Goal: Information Seeking & Learning: Learn about a topic

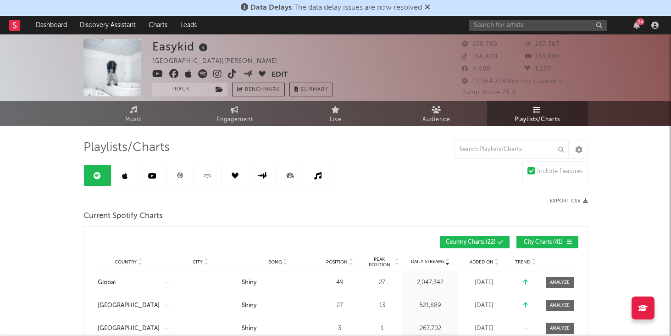
scroll to position [2, 0]
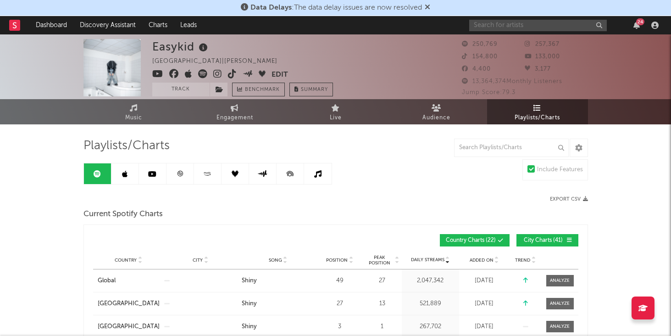
click at [519, 29] on input "text" at bounding box center [538, 25] width 138 height 11
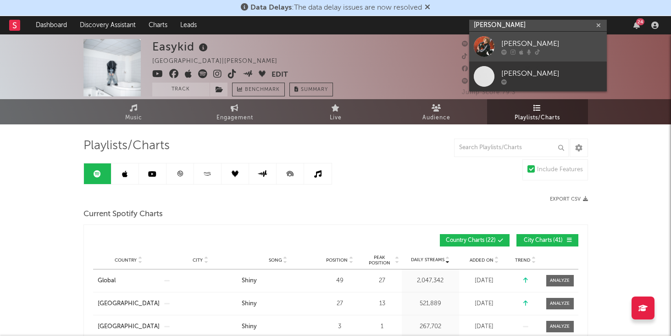
type input "[PERSON_NAME]"
click at [531, 42] on div "[PERSON_NAME]" at bounding box center [551, 43] width 101 height 11
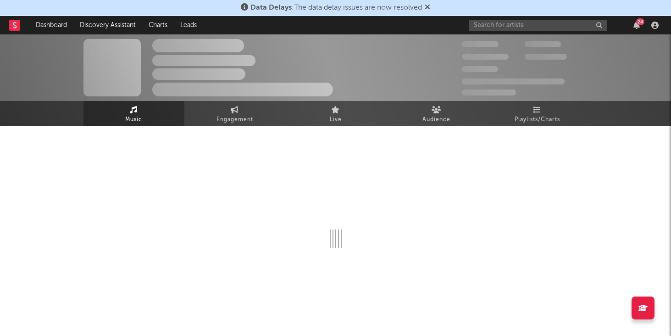
select select "1w"
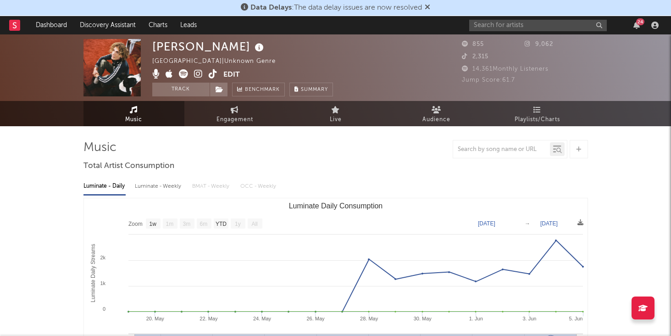
click at [157, 185] on div "Luminate - Weekly" at bounding box center [159, 186] width 48 height 16
select select "1w"
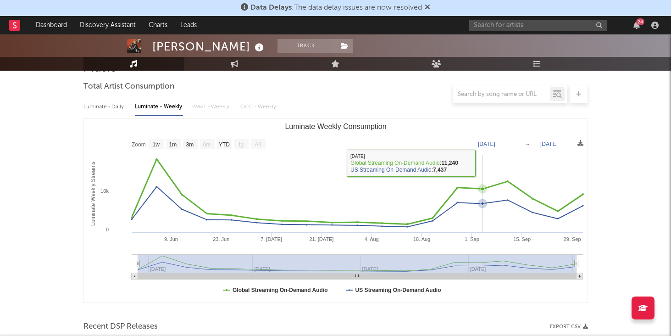
scroll to position [88, 0]
